Goal: Navigation & Orientation: Find specific page/section

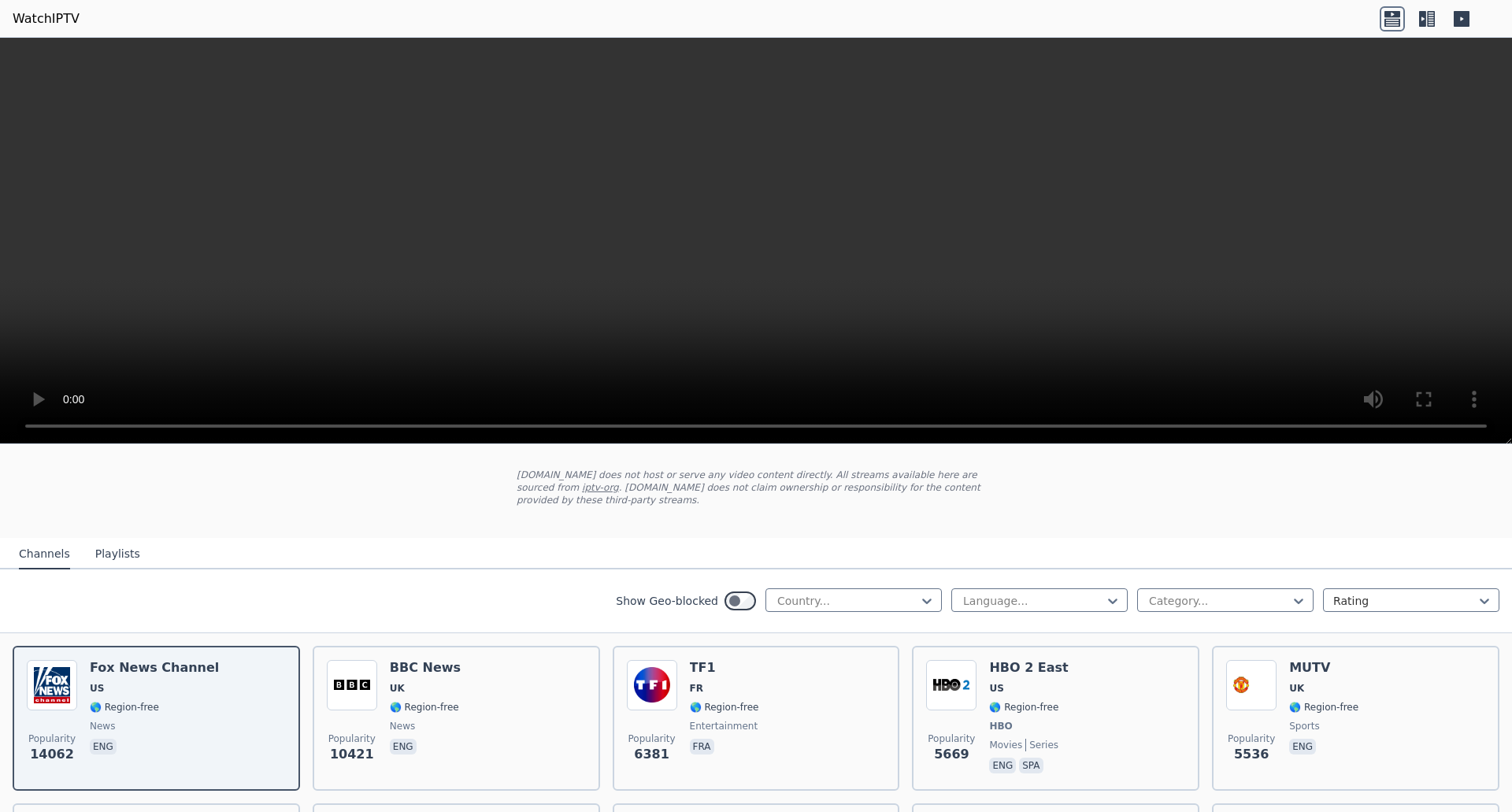
scroll to position [157, 0]
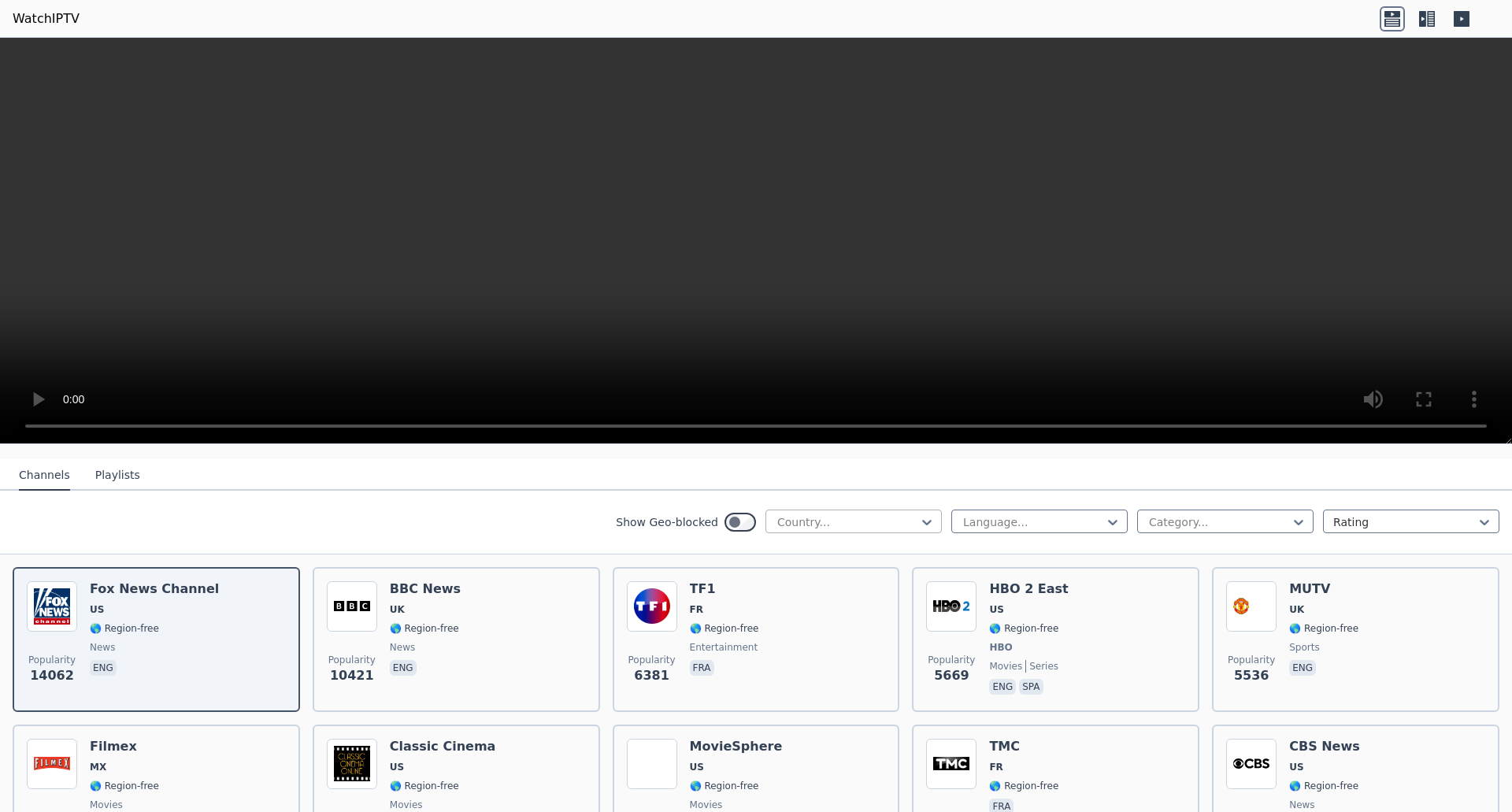
click at [791, 515] on div at bounding box center [847, 522] width 144 height 15
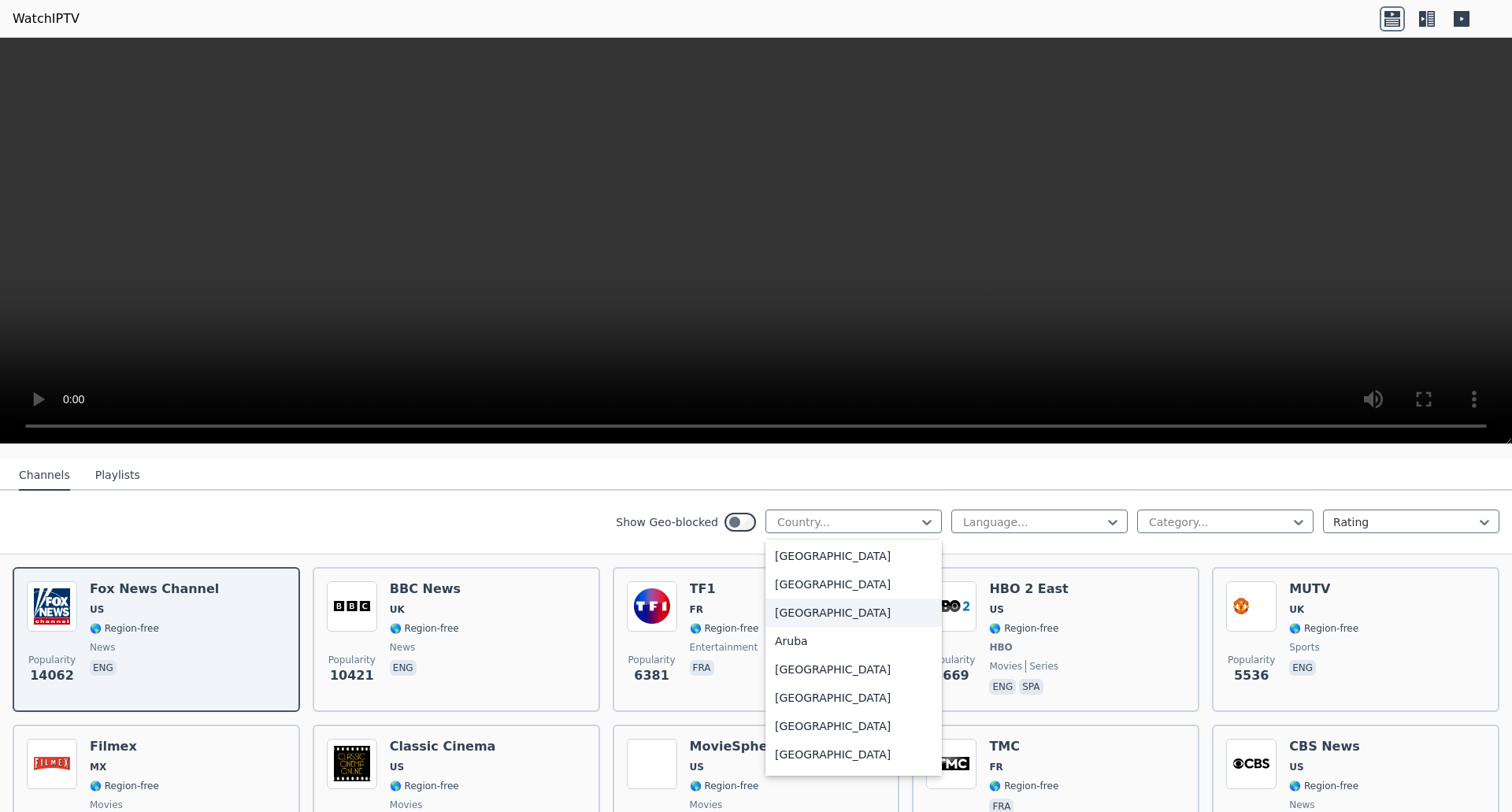
scroll to position [237, 0]
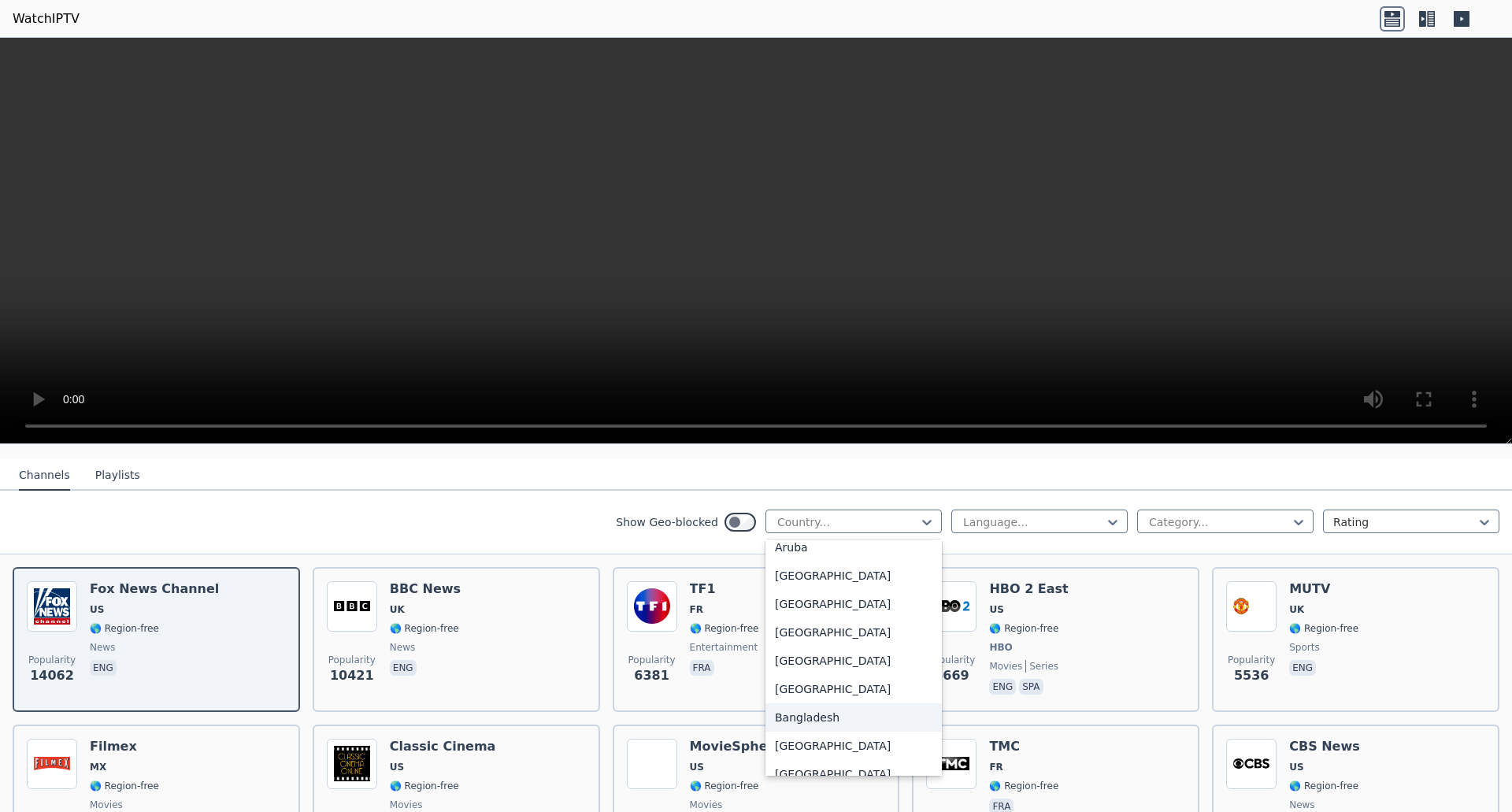
click at [817, 704] on div "Bangladesh" at bounding box center [853, 717] width 176 height 28
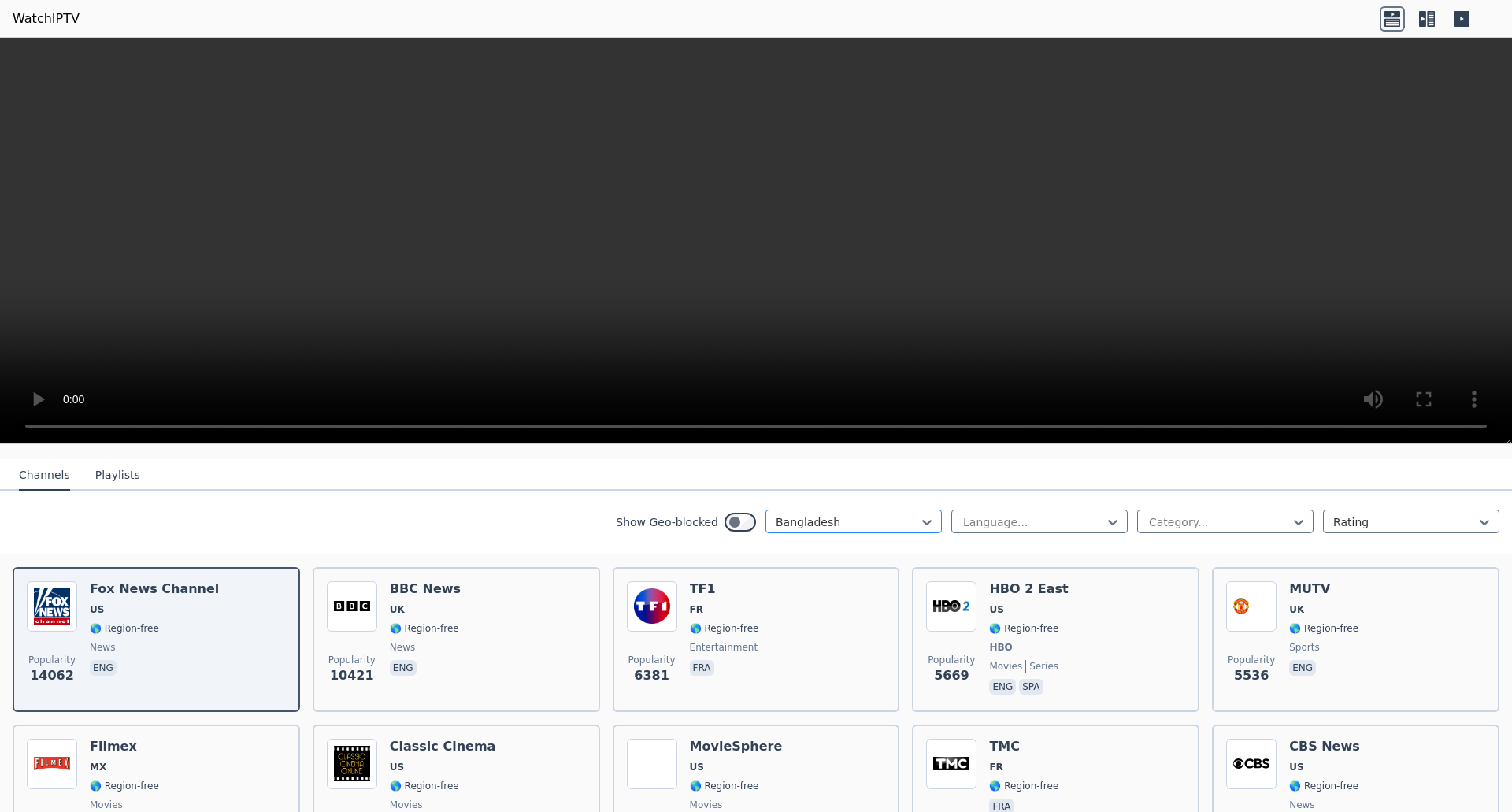
scroll to position [107, 0]
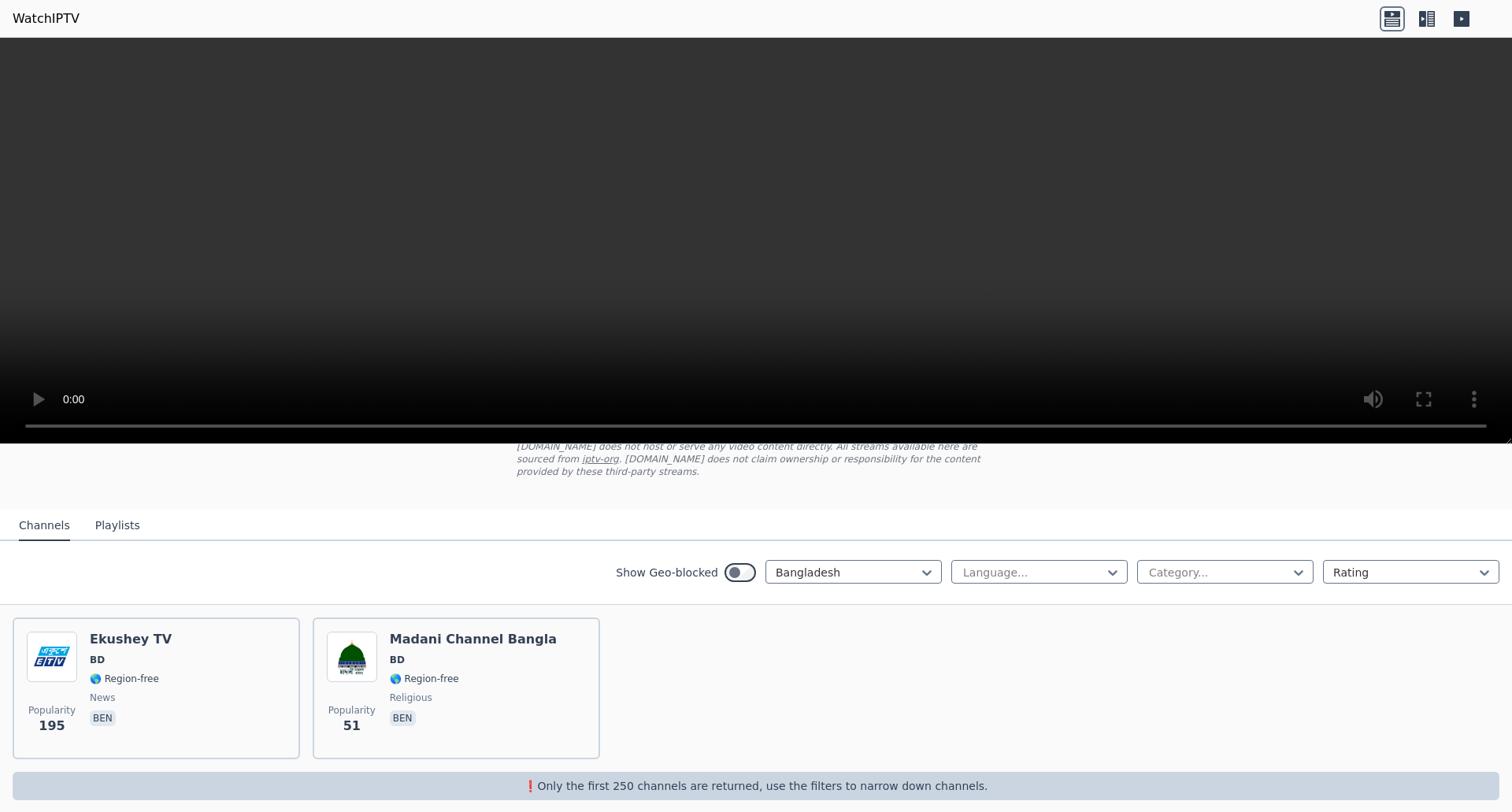
click at [122, 520] on button "Playlists" at bounding box center [118, 526] width 45 height 30
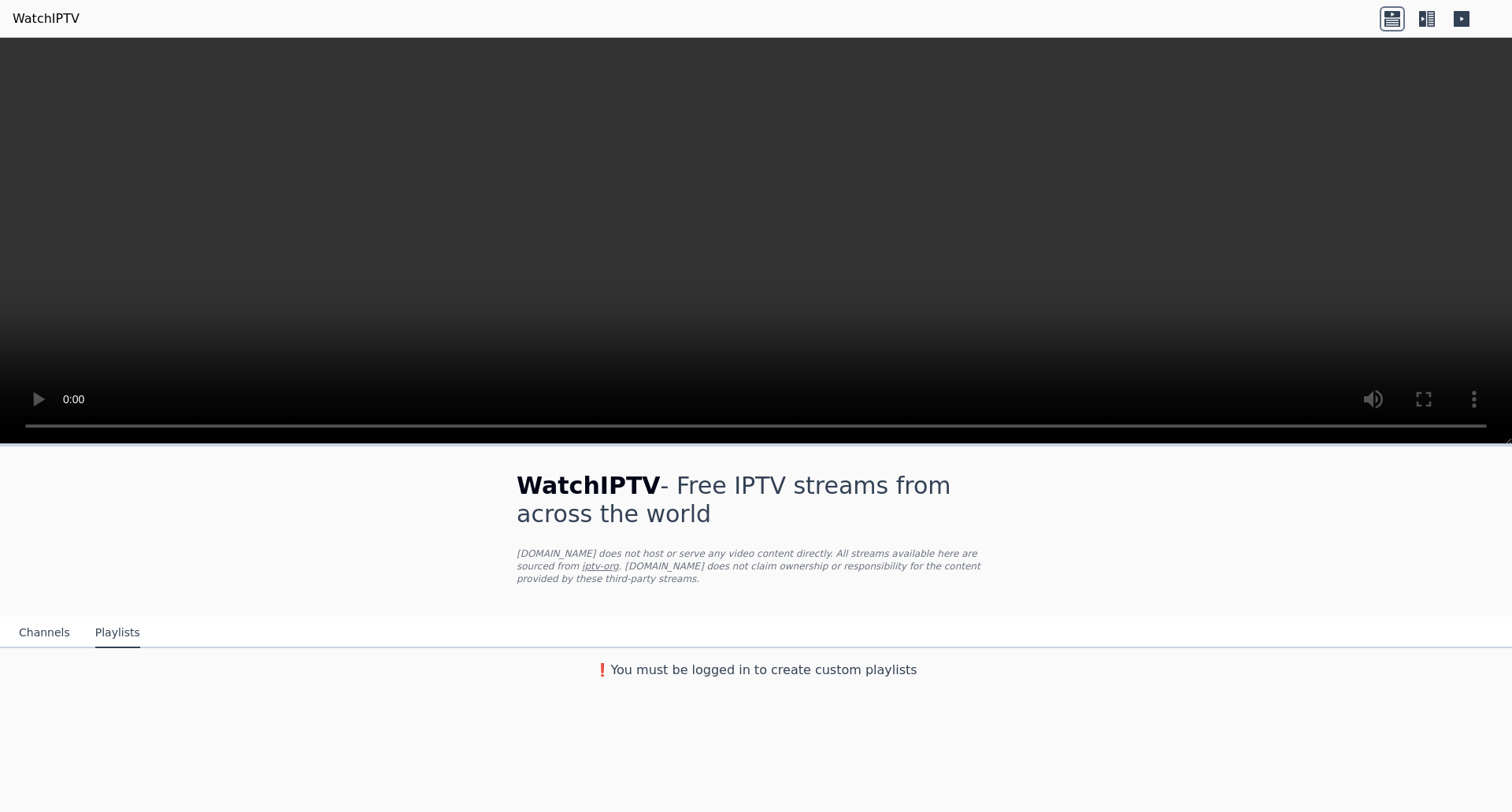
click at [59, 624] on button "Channels" at bounding box center [44, 633] width 51 height 30
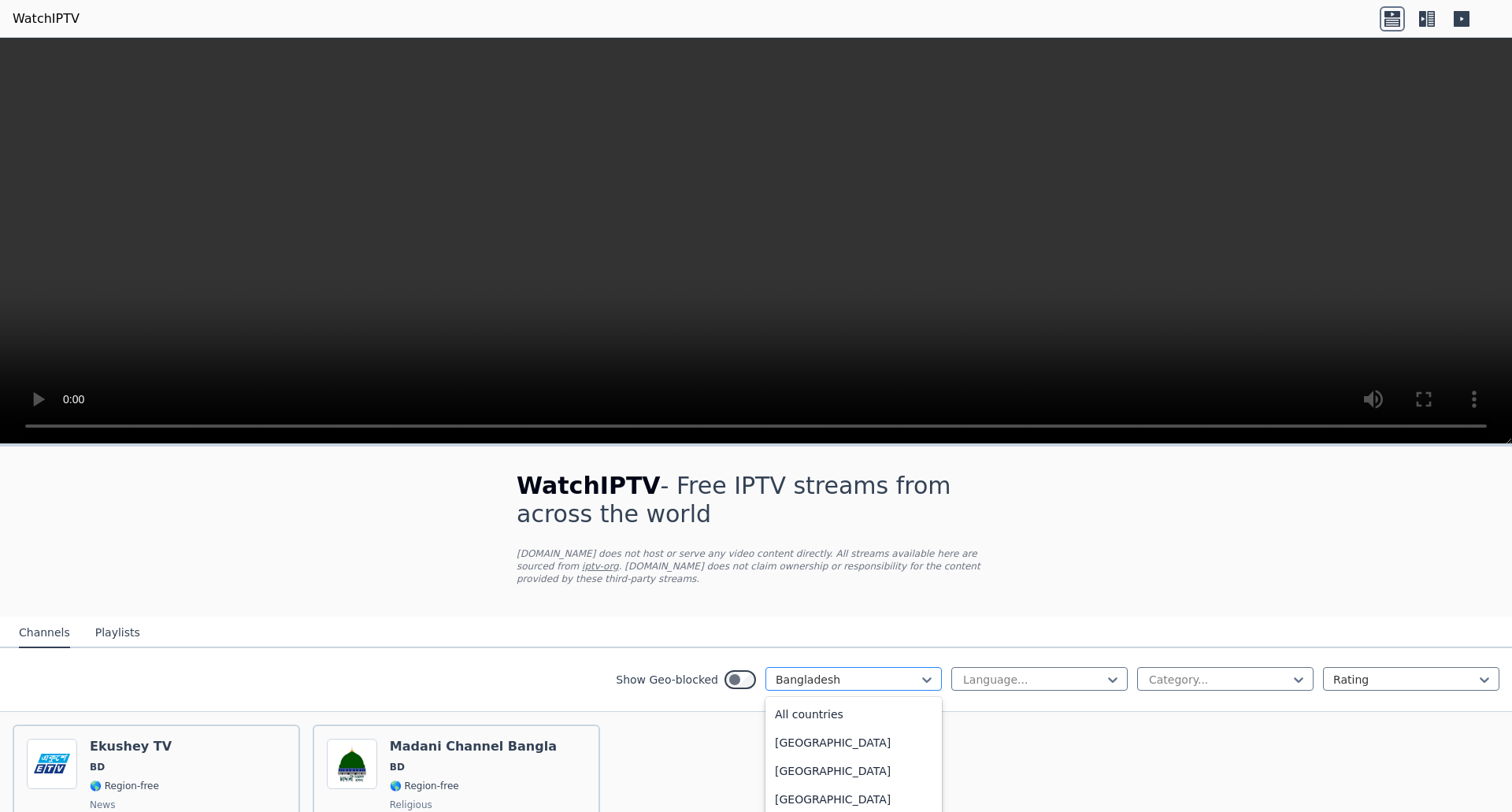
click at [837, 672] on div at bounding box center [847, 679] width 144 height 15
click at [831, 756] on div "All countries [GEOGRAPHIC_DATA] [GEOGRAPHIC_DATA] [GEOGRAPHIC_DATA] [GEOGRAPHIC…" at bounding box center [853, 758] width 176 height 122
click at [817, 751] on div "[GEOGRAPHIC_DATA]" at bounding box center [853, 745] width 176 height 28
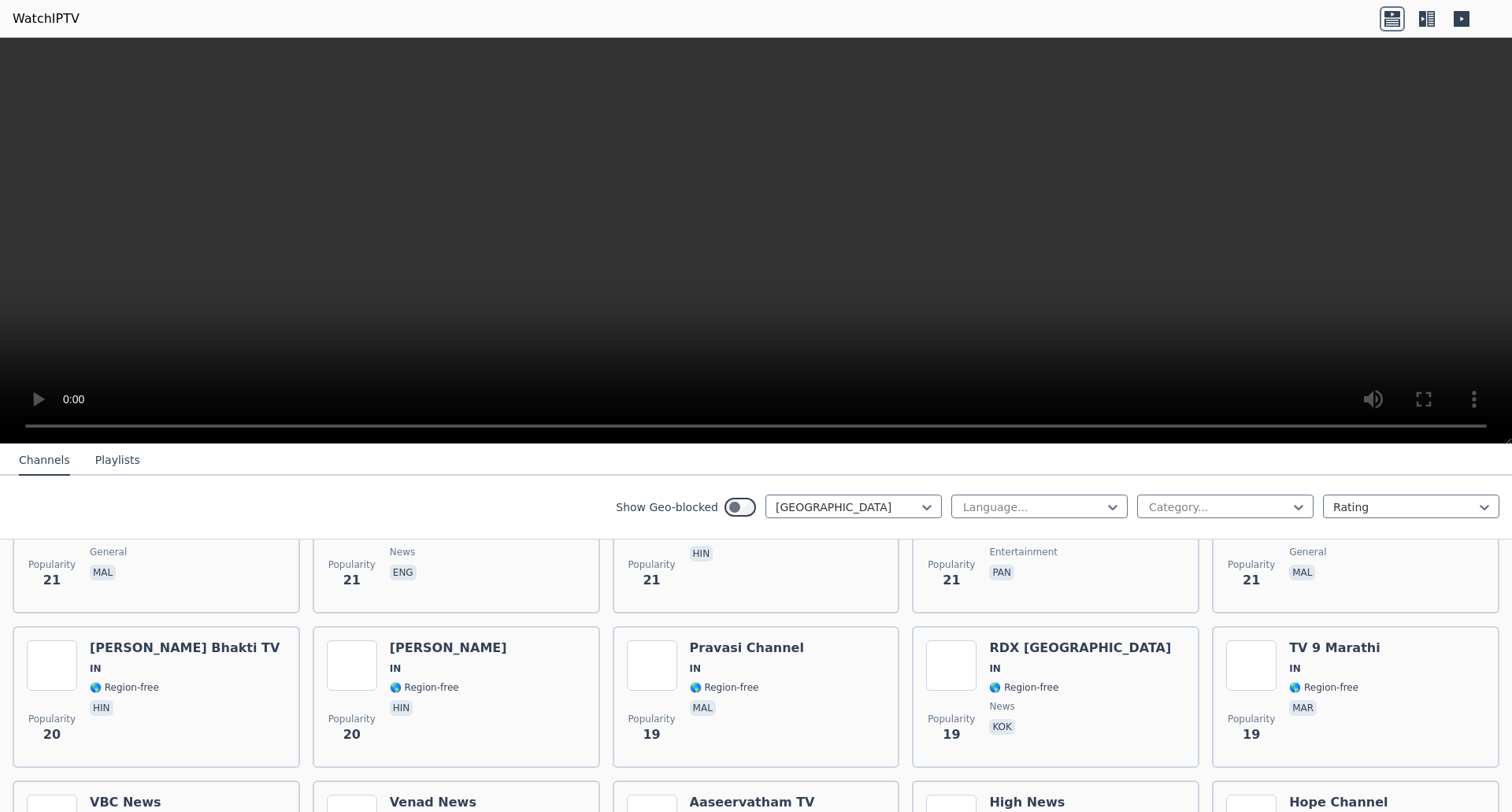
scroll to position [3364, 0]
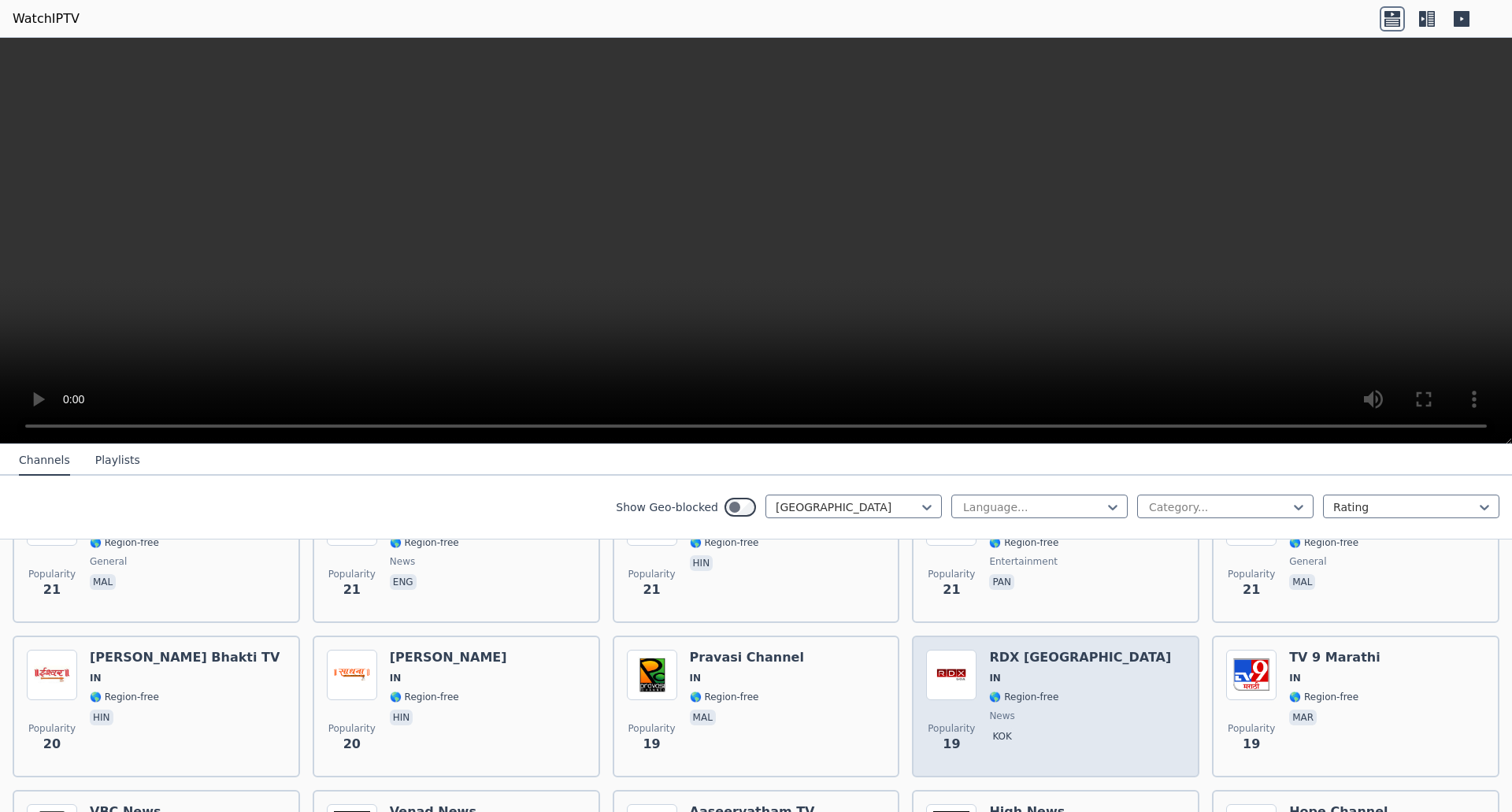
click at [997, 711] on div "RDX [GEOGRAPHIC_DATA] IN 🌎 Region-free news kok" at bounding box center [1080, 707] width 181 height 114
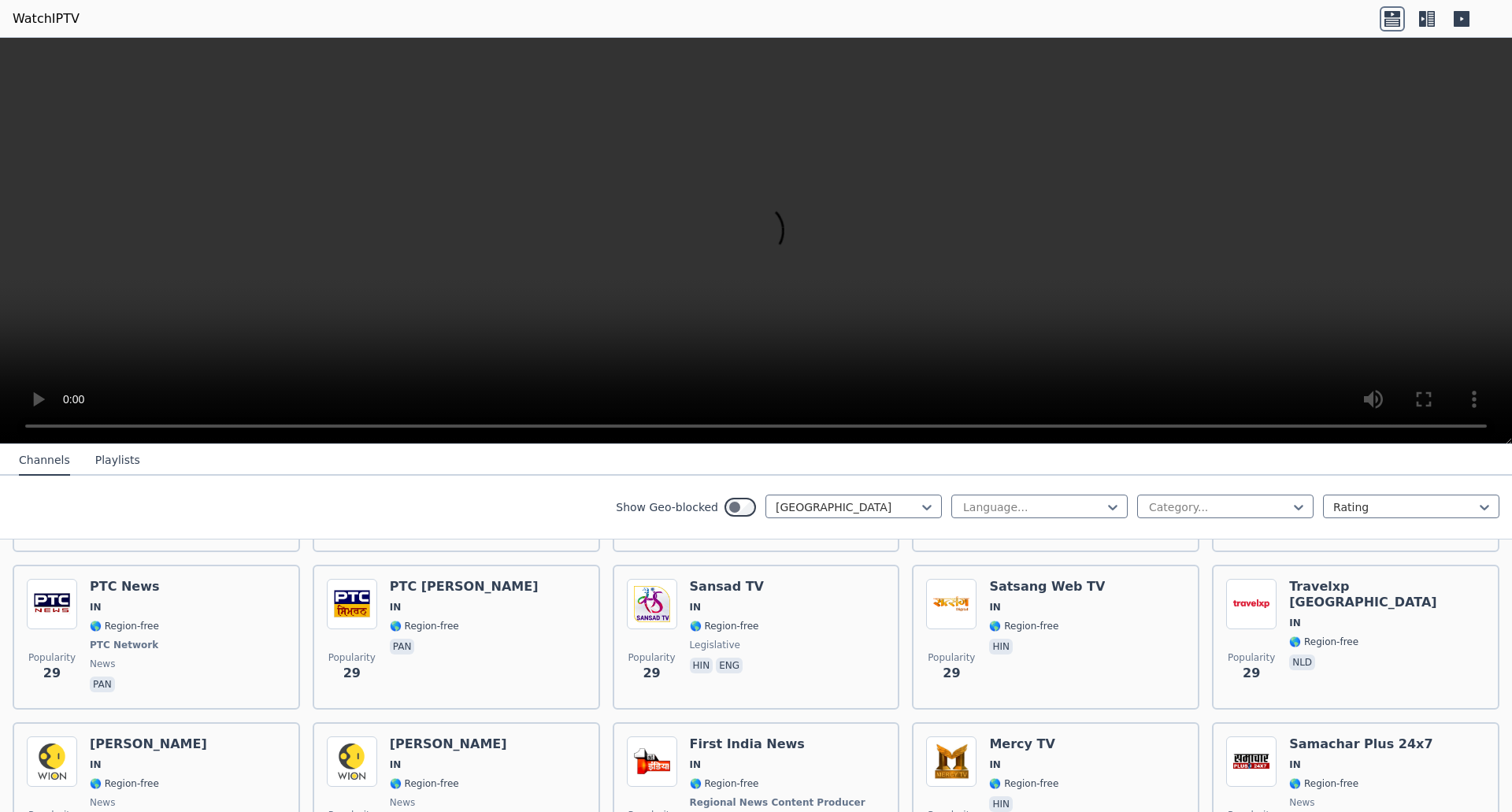
scroll to position [2497, 0]
